Goal: Check status: Check status

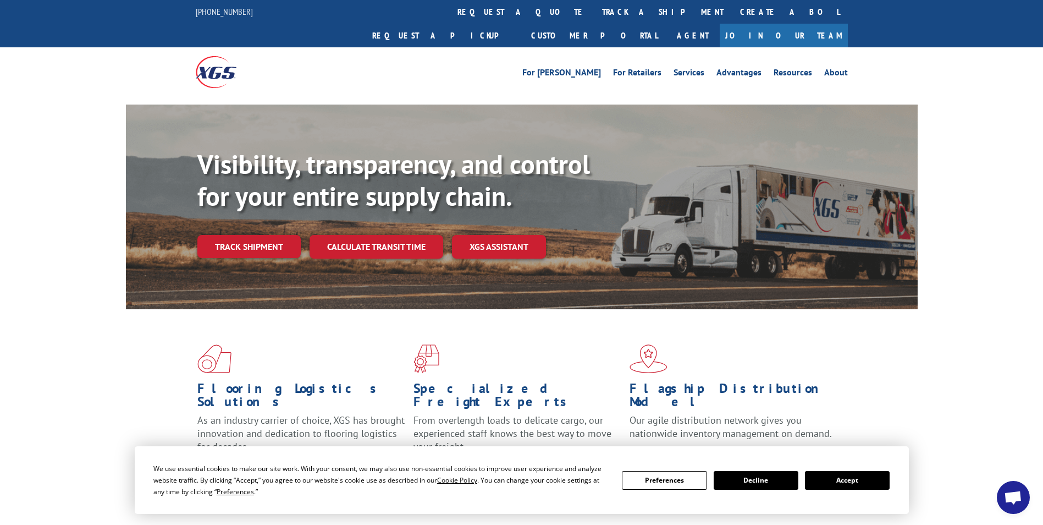
click at [594, 9] on link "track a shipment" at bounding box center [663, 12] width 138 height 24
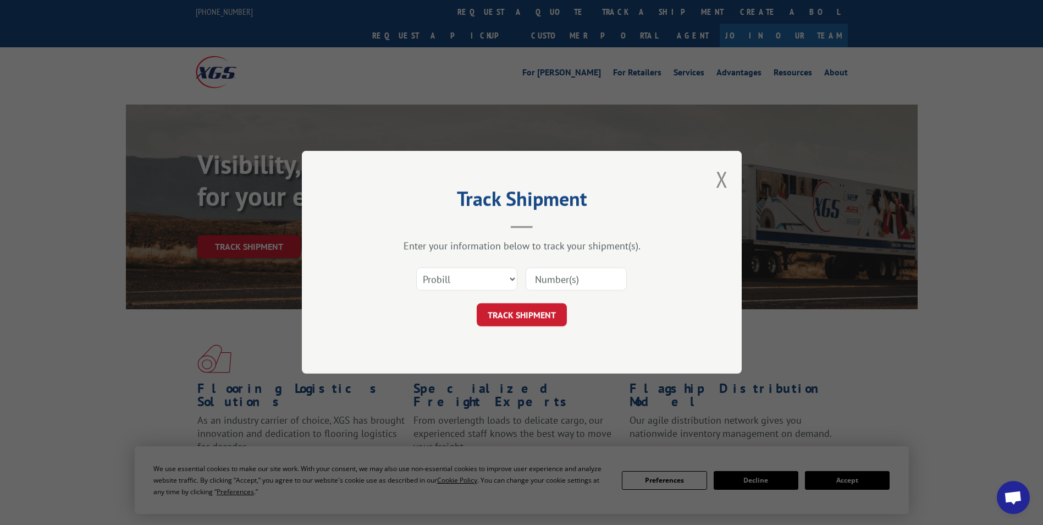
click at [561, 277] on input at bounding box center [576, 279] width 101 height 23
paste input "17437717"
type input "17437717"
click at [515, 311] on button "TRACK SHIPMENT" at bounding box center [522, 315] width 90 height 23
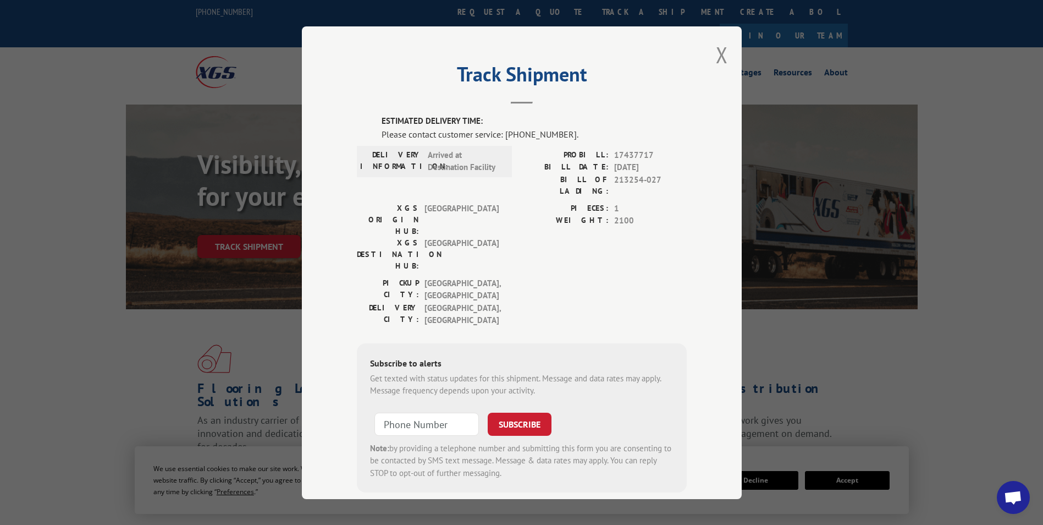
scroll to position [1, 0]
click at [717, 51] on button "Close modal" at bounding box center [722, 53] width 12 height 29
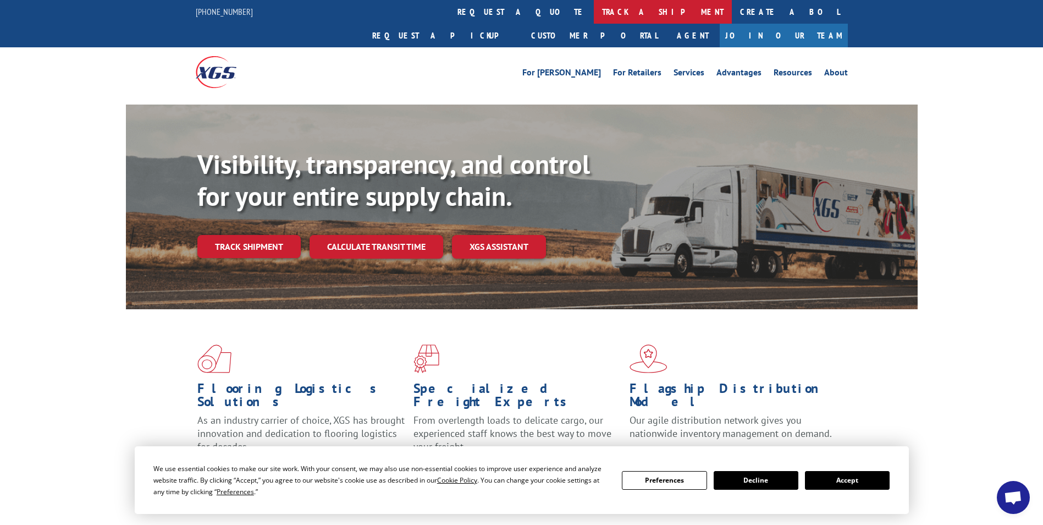
click at [594, 15] on link "track a shipment" at bounding box center [663, 12] width 138 height 24
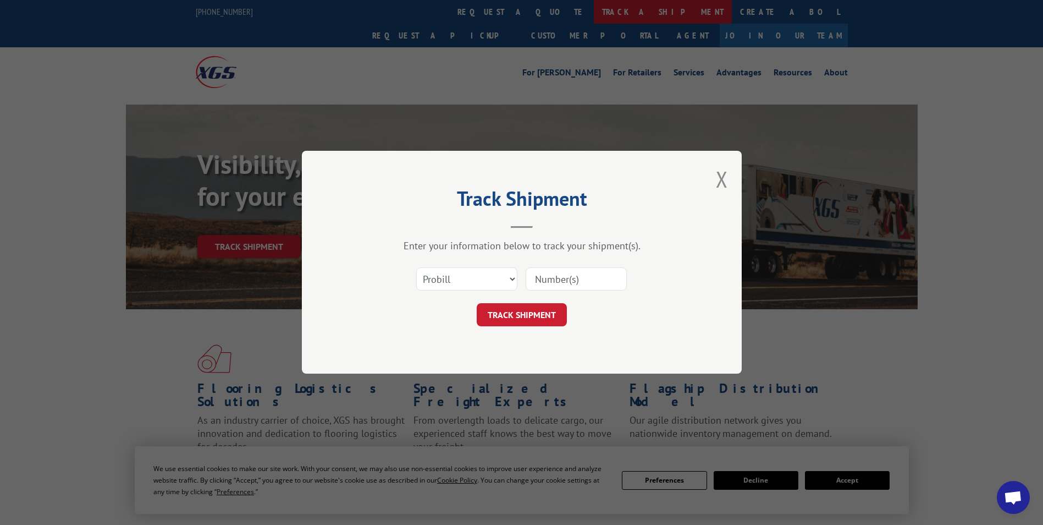
scroll to position [0, 0]
click at [564, 276] on input at bounding box center [576, 279] width 101 height 23
paste input "12920915"
type input "12920915"
click at [512, 310] on button "TRACK SHIPMENT" at bounding box center [522, 315] width 90 height 23
